Goal: Task Accomplishment & Management: Use online tool/utility

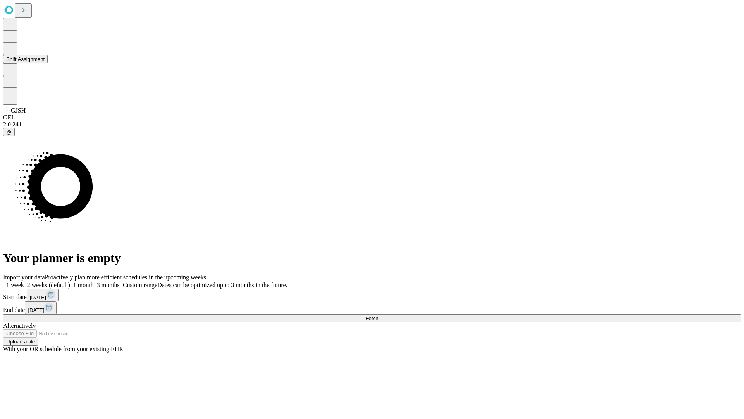
click at [48, 63] on button "Shift Assignment" at bounding box center [25, 59] width 45 height 8
